Goal: Find specific page/section: Find specific page/section

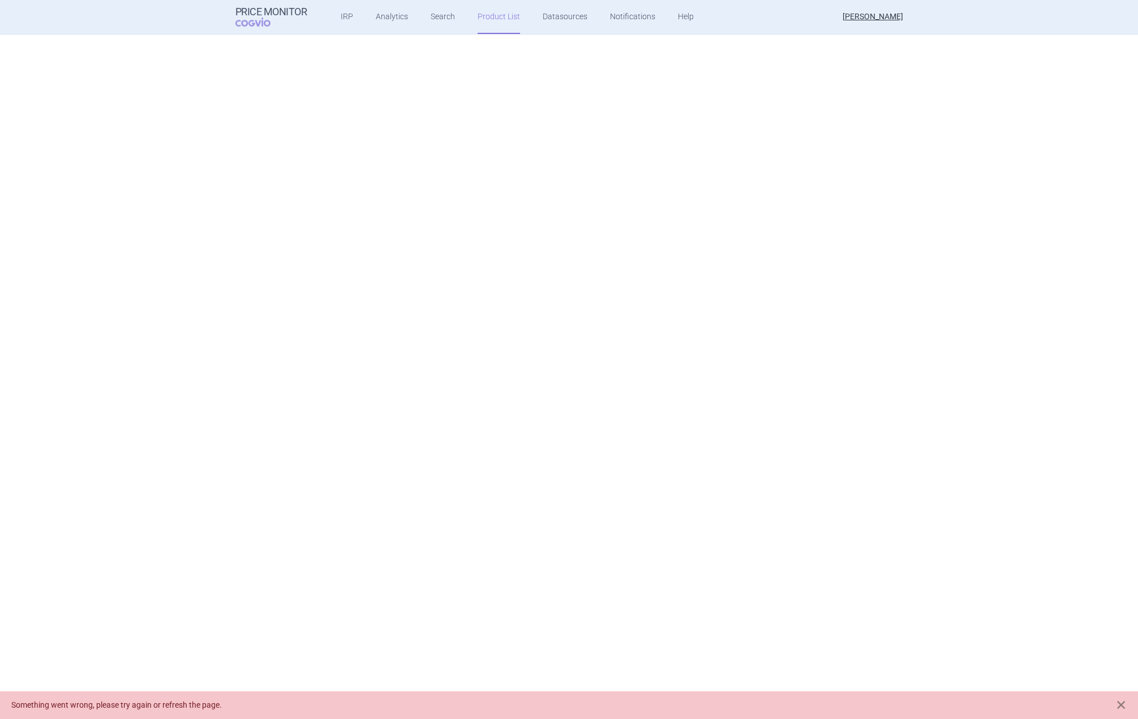
click at [488, 18] on link "Product List" at bounding box center [499, 17] width 42 height 34
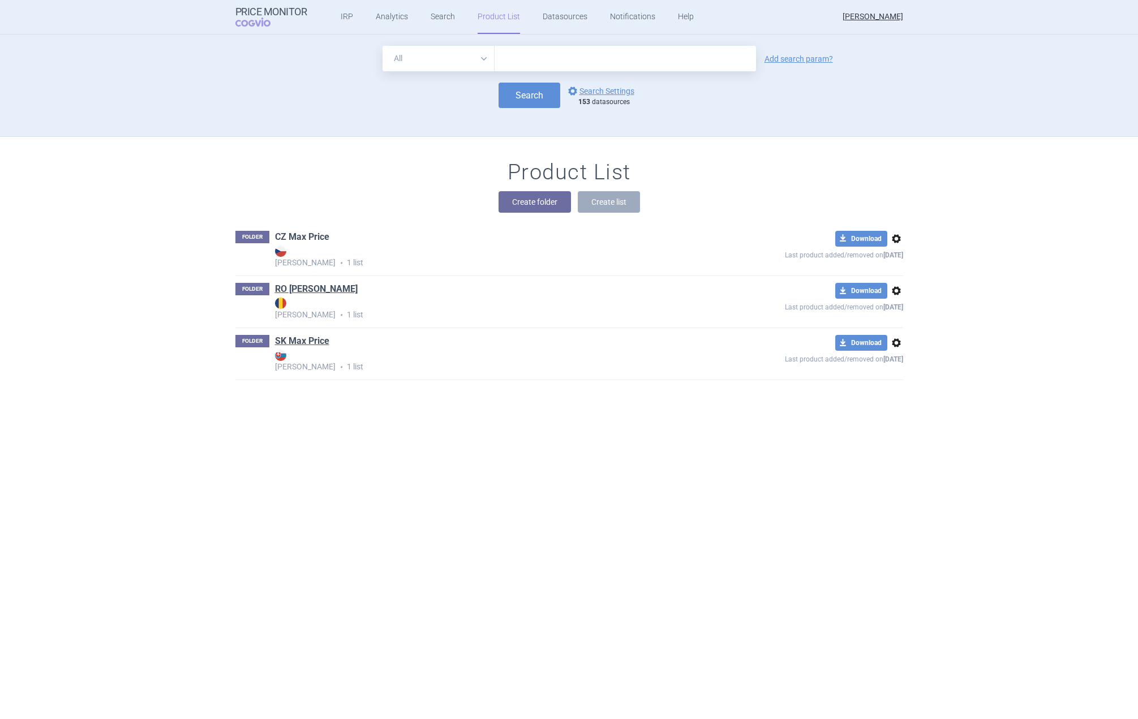
click at [295, 233] on link "CZ Max Price" at bounding box center [302, 237] width 54 height 12
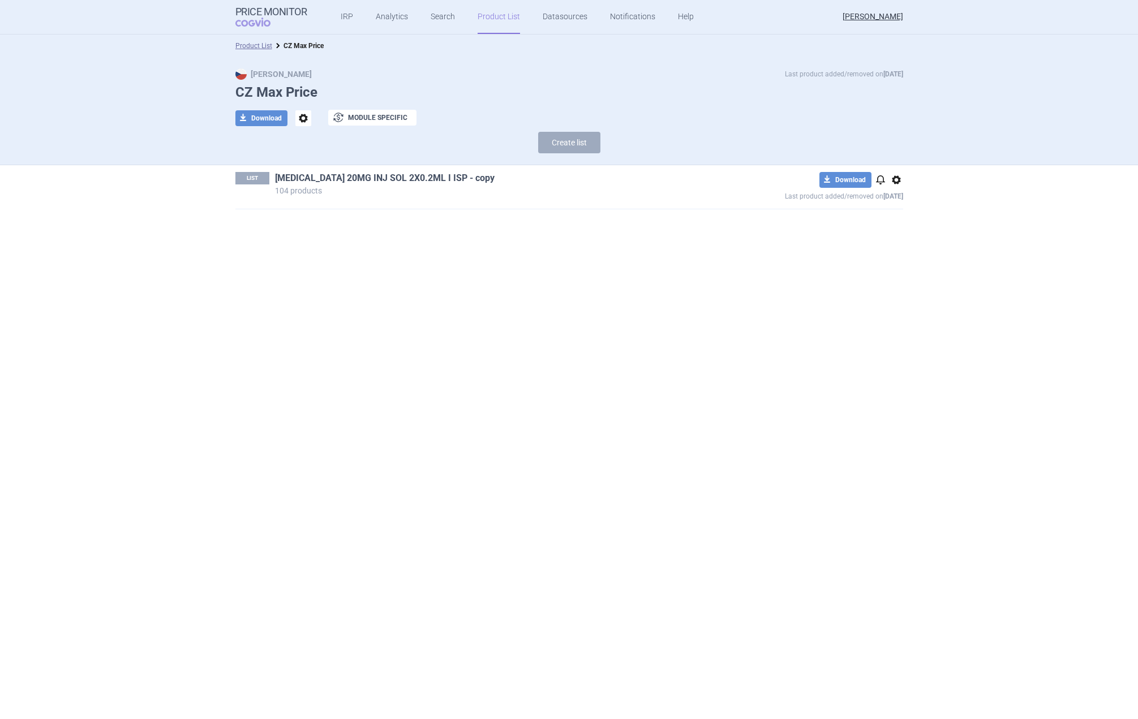
click at [339, 180] on link "[MEDICAL_DATA] 20MG INJ SOL 2X0.2ML I ISP - copy" at bounding box center [385, 178] width 220 height 12
